Goal: Check status: Check status

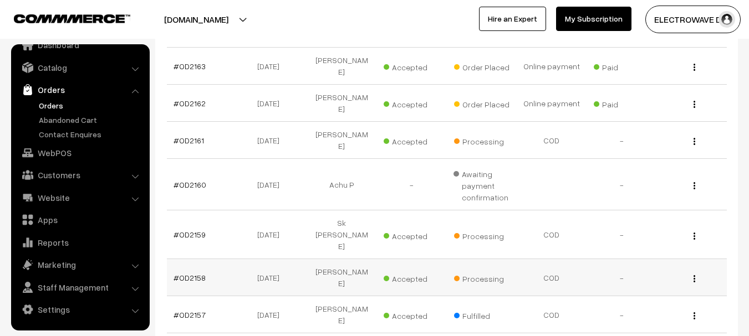
scroll to position [277, 0]
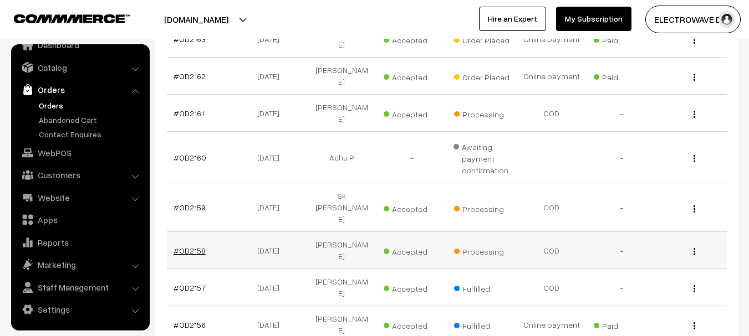
click at [196, 246] on link "#OD2158" at bounding box center [189, 250] width 32 height 9
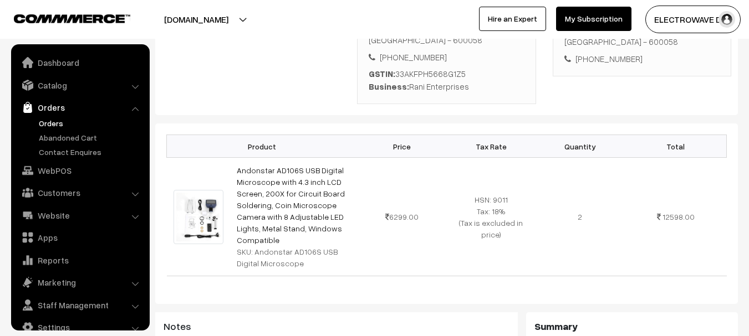
scroll to position [18, 0]
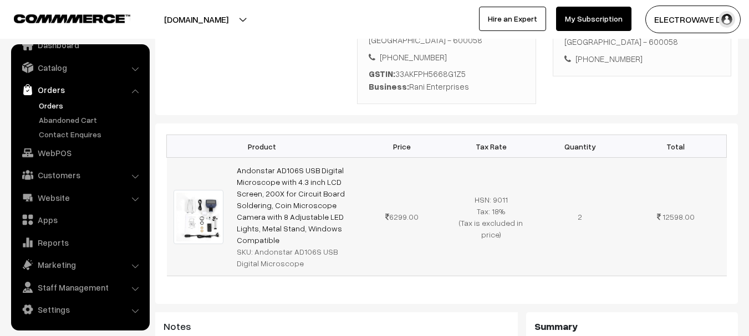
click at [201, 192] on img at bounding box center [198, 217] width 50 height 54
click at [299, 197] on td "Andonstar AD106S USB Digital Microscope with 4.3 inch LCD Screen, 200X for Circ…" at bounding box center [293, 217] width 127 height 119
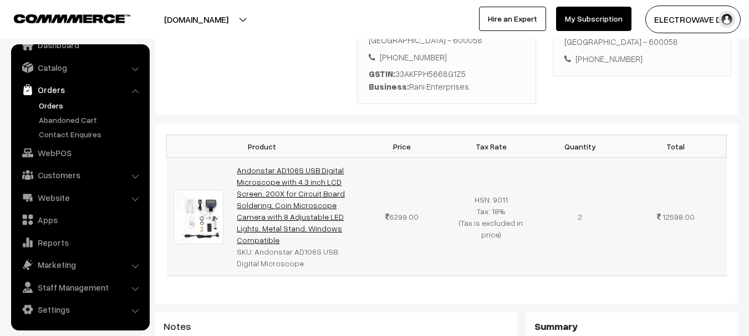
click at [279, 171] on link "Andonstar AD106S USB Digital Microscope with 4.3 inch LCD Screen, 200X for Circ…" at bounding box center [291, 205] width 108 height 79
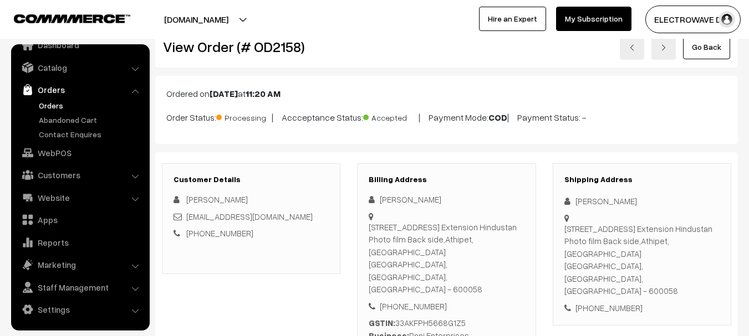
scroll to position [0, 0]
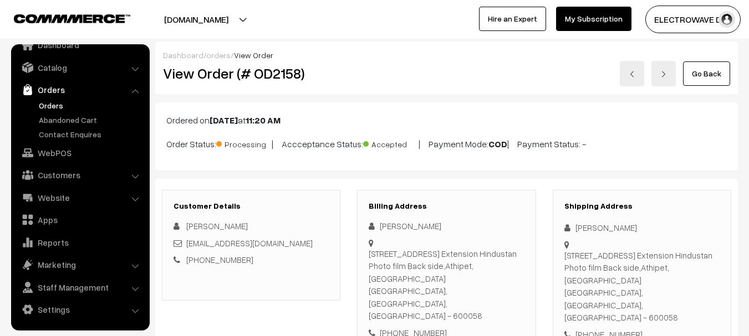
click at [630, 71] on img at bounding box center [631, 74] width 7 height 7
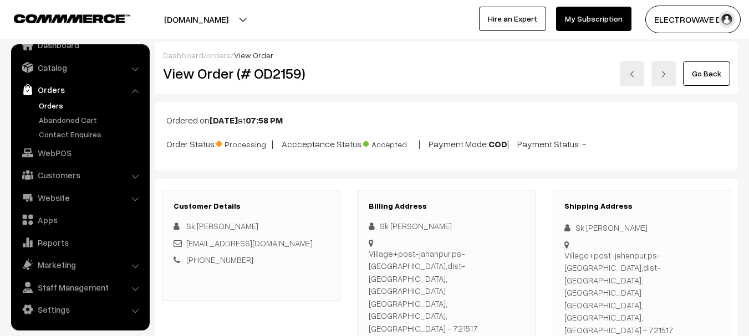
click at [635, 72] on img at bounding box center [631, 74] width 7 height 7
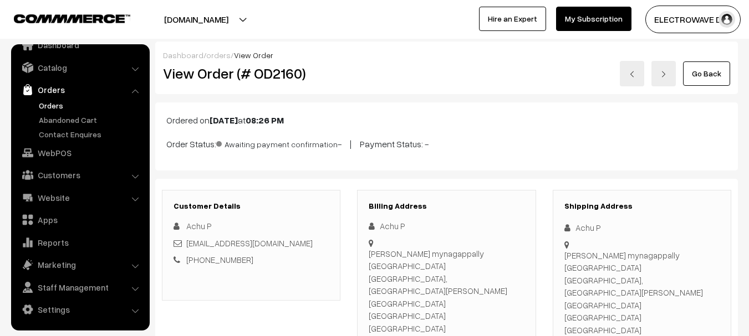
click at [638, 78] on link at bounding box center [632, 73] width 24 height 25
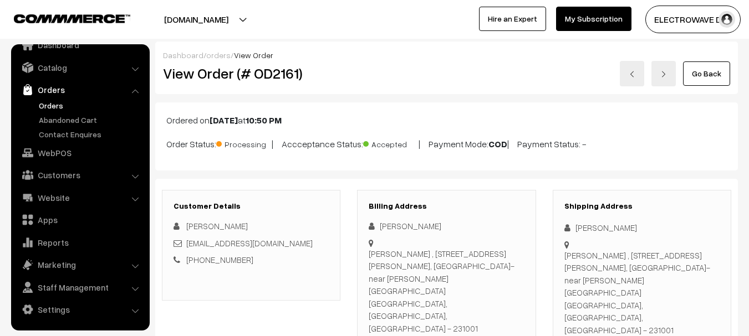
click at [633, 76] on img at bounding box center [631, 74] width 7 height 7
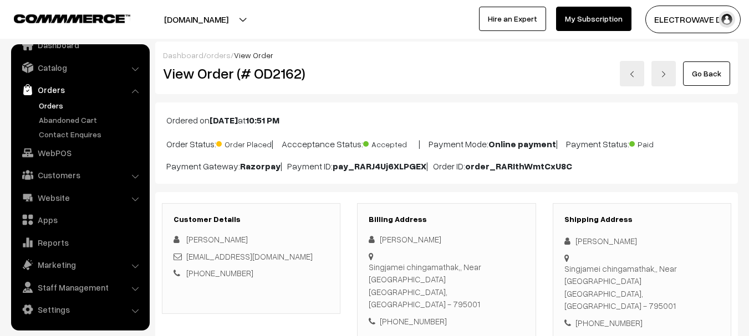
click at [632, 81] on link at bounding box center [632, 73] width 24 height 25
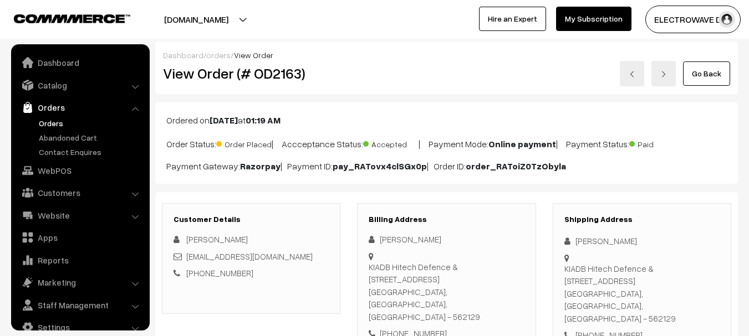
scroll to position [18, 0]
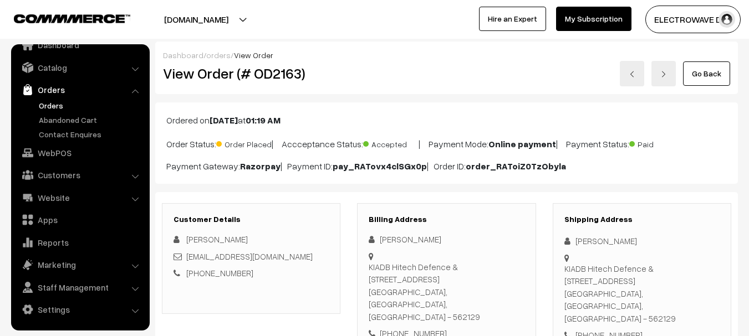
click at [634, 76] on img at bounding box center [631, 74] width 7 height 7
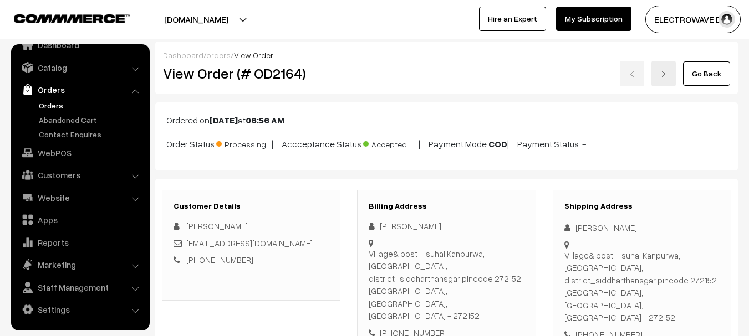
click at [637, 76] on div "Go Back" at bounding box center [543, 73] width 372 height 25
click at [638, 75] on div "Go Back" at bounding box center [543, 73] width 372 height 25
click at [639, 66] on div "Go Back" at bounding box center [543, 73] width 372 height 25
drag, startPoint x: 638, startPoint y: 66, endPoint x: 485, endPoint y: 94, distance: 155.9
click at [633, 68] on div "Go Back" at bounding box center [543, 73] width 372 height 25
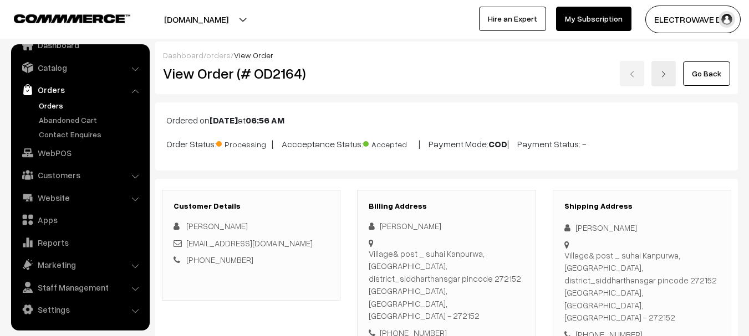
click at [52, 108] on link "Orders" at bounding box center [91, 106] width 110 height 12
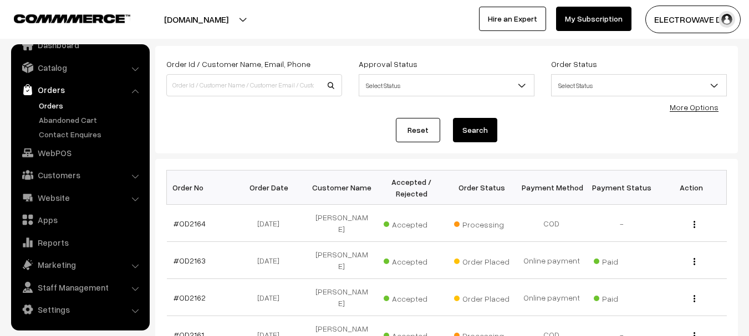
scroll to position [111, 0]
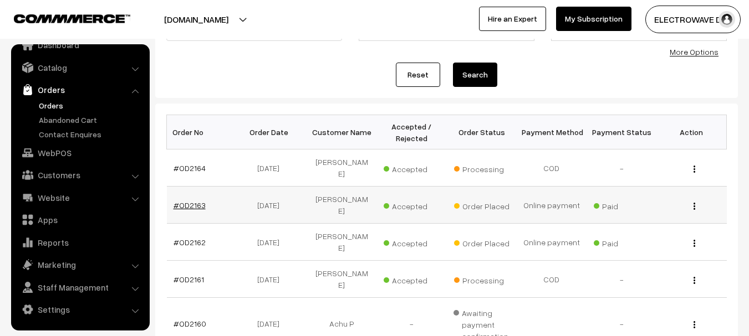
click at [180, 201] on link "#OD2163" at bounding box center [189, 205] width 32 height 9
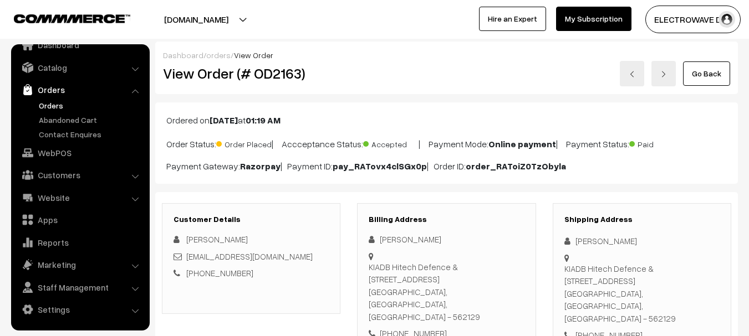
click at [662, 74] on img at bounding box center [663, 74] width 7 height 7
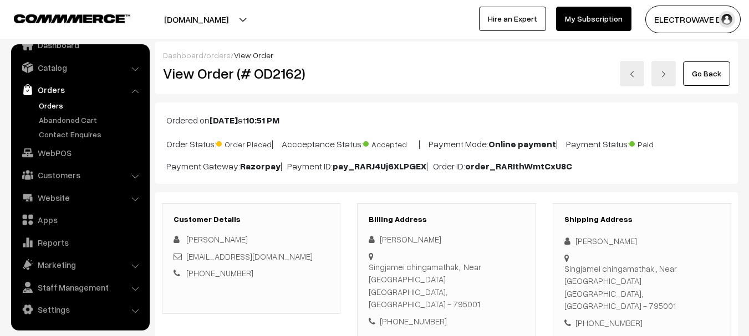
click at [665, 81] on link at bounding box center [663, 73] width 24 height 25
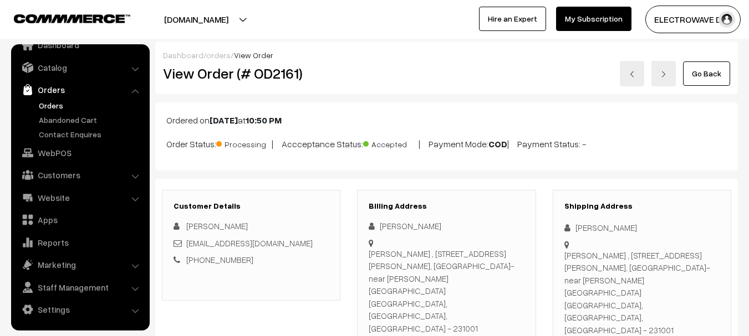
click at [59, 104] on link "Orders" at bounding box center [91, 106] width 110 height 12
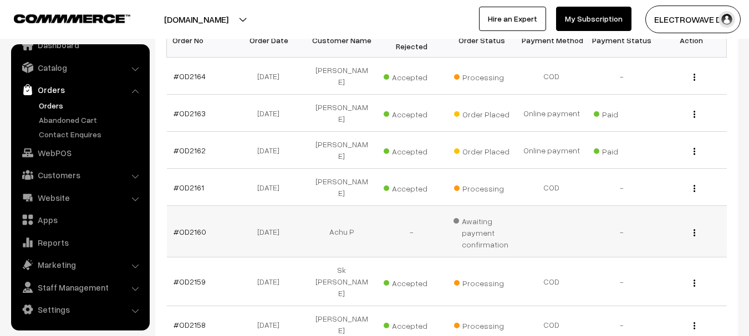
scroll to position [222, 0]
